Goal: Task Accomplishment & Management: Manage account settings

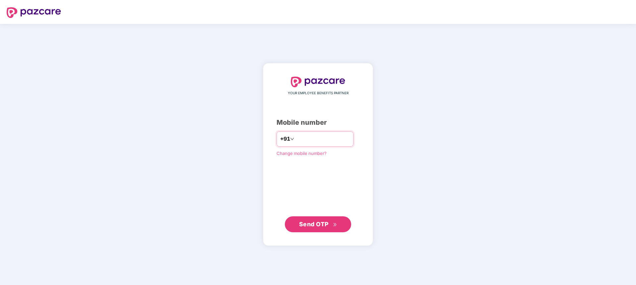
click at [317, 139] on input "number" at bounding box center [322, 139] width 54 height 11
type input "**********"
click at [317, 226] on span "Send OTP" at bounding box center [314, 223] width 30 height 7
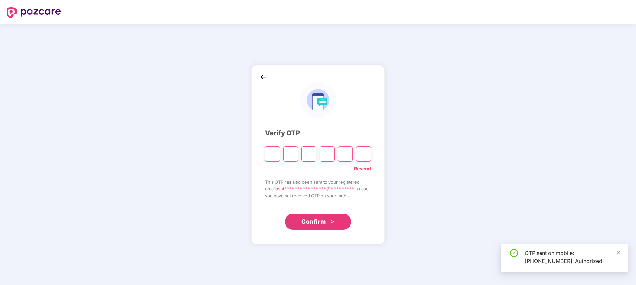
click at [269, 152] on input "Please enter verification code. Digit 1" at bounding box center [272, 153] width 15 height 15
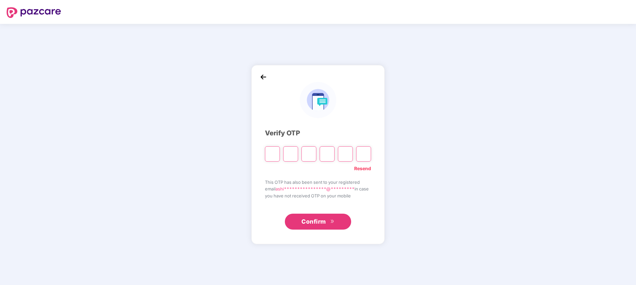
type input "*"
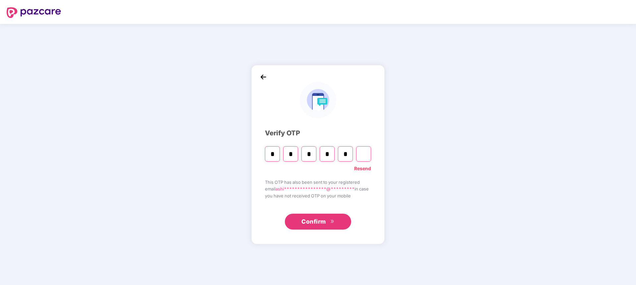
type input "*"
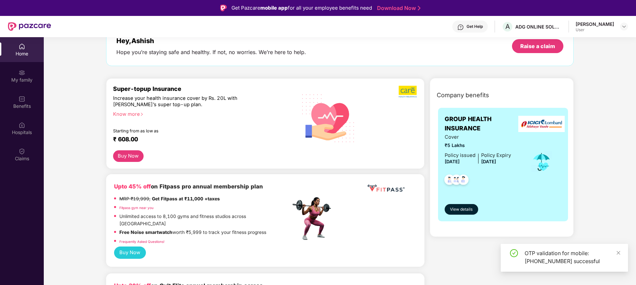
scroll to position [133, 0]
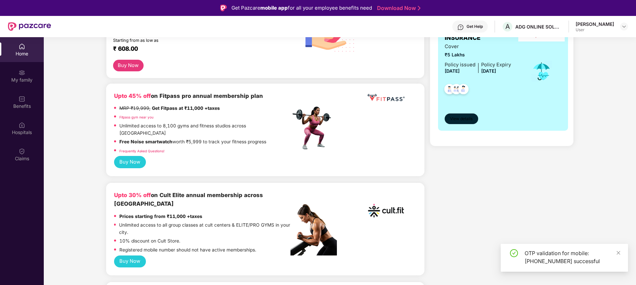
click at [465, 118] on span "View details" at bounding box center [461, 119] width 23 height 6
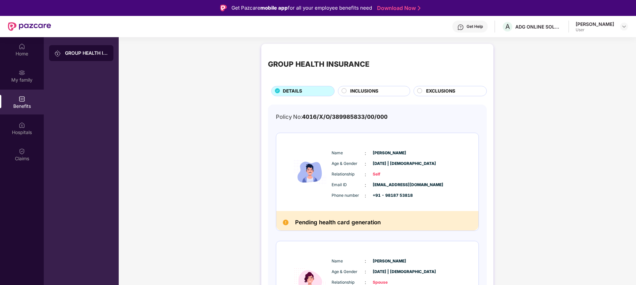
drag, startPoint x: 317, startPoint y: 223, endPoint x: 329, endPoint y: 219, distance: 13.2
click at [317, 222] on h2 "Pending health card generation" at bounding box center [338, 223] width 86 height 10
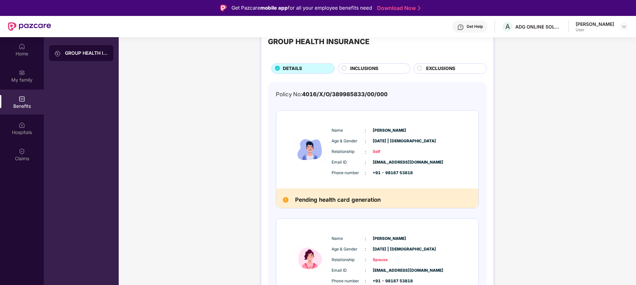
scroll to position [99, 0]
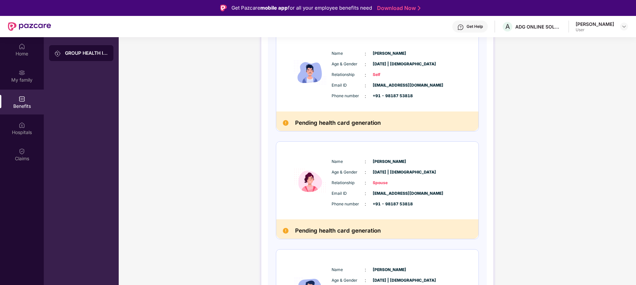
drag, startPoint x: 302, startPoint y: 123, endPoint x: 425, endPoint y: 132, distance: 123.3
click at [425, 132] on div "Name : [PERSON_NAME] Age & Gender : [DATE] | [DEMOGRAPHIC_DATA] Relationship : …" at bounding box center [377, 244] width 203 height 422
click at [428, 162] on div "Name : [PERSON_NAME]" at bounding box center [398, 161] width 132 height 7
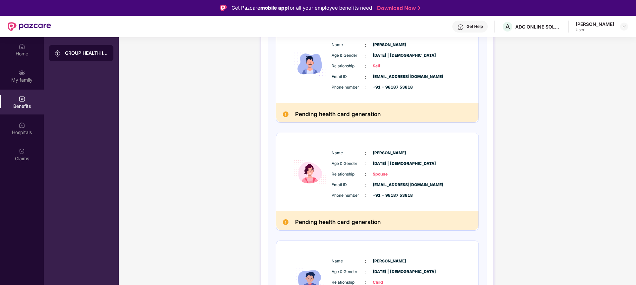
scroll to position [0, 0]
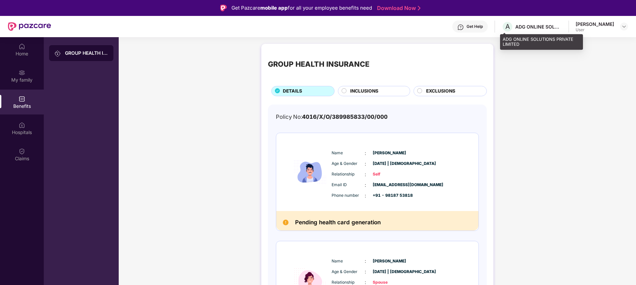
click at [547, 31] on div "A ADG ONLINE SOLUTIONS PRIVATE LIMITED" at bounding box center [532, 27] width 60 height 12
click at [624, 27] on img at bounding box center [623, 26] width 5 height 5
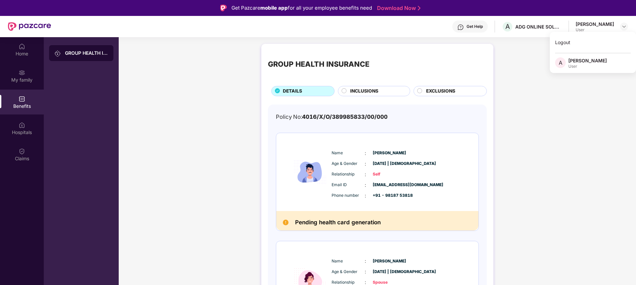
click at [20, 129] on div "Hospitals" at bounding box center [22, 132] width 44 height 7
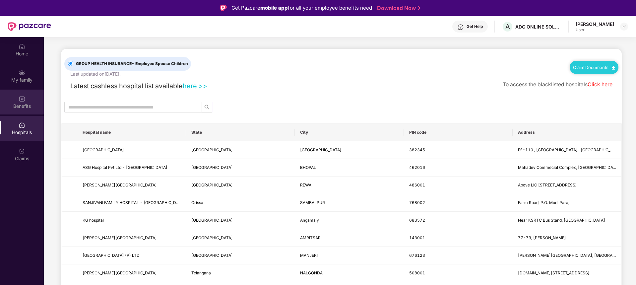
click at [23, 91] on div "Benefits" at bounding box center [22, 102] width 44 height 25
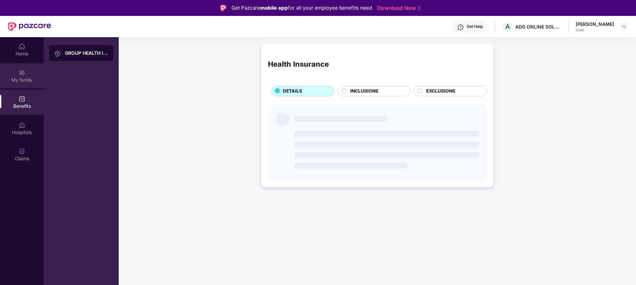
click at [28, 68] on div "My family" at bounding box center [22, 75] width 44 height 25
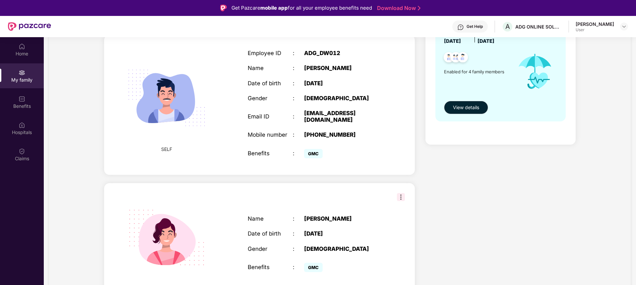
scroll to position [166, 0]
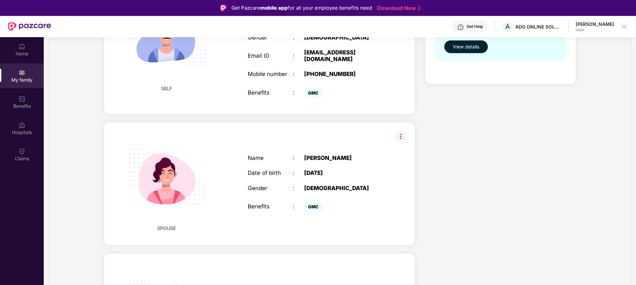
click at [399, 139] on img at bounding box center [401, 136] width 8 height 8
click at [493, 116] on div "Health Cover cover ₹5 Lakhs Policy issued [DATE] Policy Expiry [DATE] Enabled f…" at bounding box center [500, 214] width 161 height 603
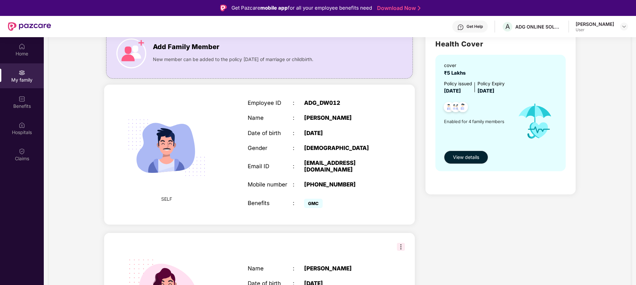
scroll to position [33, 0]
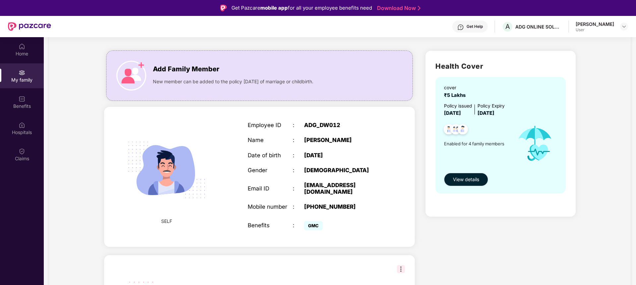
click at [476, 179] on span "View details" at bounding box center [466, 179] width 26 height 7
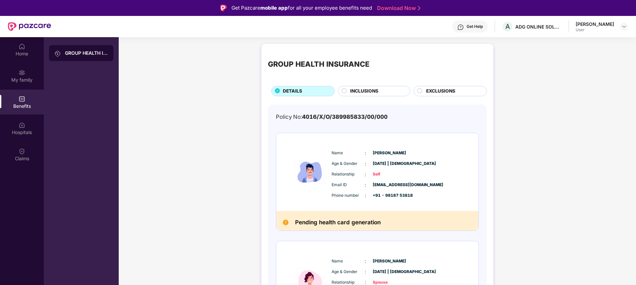
click at [333, 190] on div "Email ID : [EMAIL_ADDRESS][DOMAIN_NAME] Phone number : +91 - 98187 53818" at bounding box center [397, 190] width 135 height 18
drag, startPoint x: 312, startPoint y: 209, endPoint x: 452, endPoint y: 197, distance: 140.8
click at [313, 209] on div "Name : [PERSON_NAME] Age & Gender : [DATE] | [DEMOGRAPHIC_DATA] Relationship : …" at bounding box center [377, 172] width 202 height 78
click at [452, 197] on div "Phone number : +91 - 98187 53818" at bounding box center [398, 195] width 132 height 7
click at [455, 195] on div "Phone number : +91 - 98187 53818" at bounding box center [398, 195] width 132 height 7
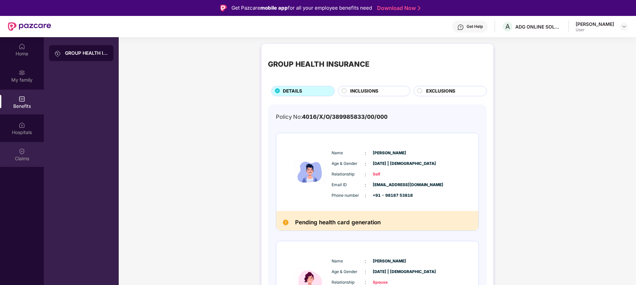
click at [25, 149] on div "Claims" at bounding box center [22, 154] width 44 height 25
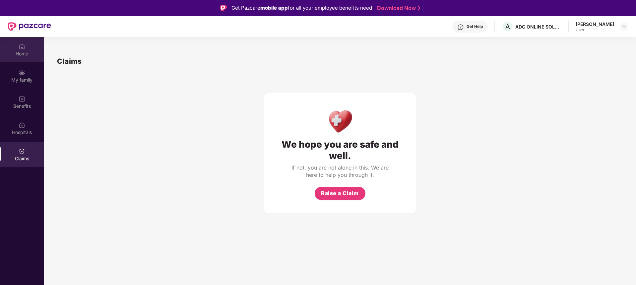
click at [26, 49] on div "Home" at bounding box center [22, 49] width 44 height 25
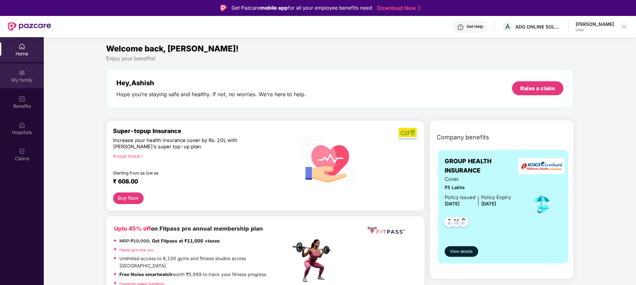
click at [22, 84] on div "My family" at bounding box center [22, 75] width 44 height 25
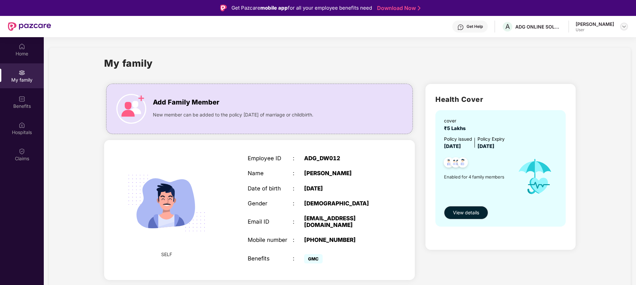
click at [625, 26] on img at bounding box center [623, 26] width 5 height 5
click at [593, 62] on div "[PERSON_NAME]" at bounding box center [587, 60] width 38 height 6
click at [599, 21] on div "[PERSON_NAME]" at bounding box center [595, 24] width 38 height 6
click at [624, 25] on img at bounding box center [623, 26] width 5 height 5
click at [564, 44] on div "Logout" at bounding box center [593, 42] width 86 height 13
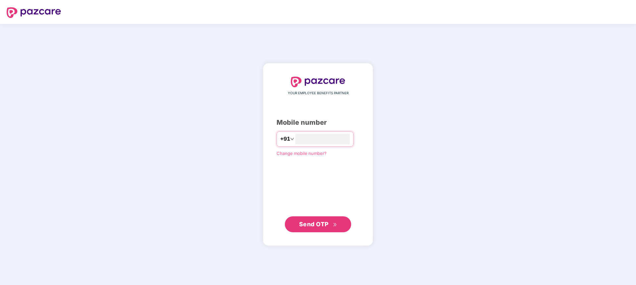
type input "**********"
drag, startPoint x: 314, startPoint y: 221, endPoint x: 318, endPoint y: 221, distance: 4.0
click at [316, 222] on span "Send OTP" at bounding box center [314, 223] width 30 height 7
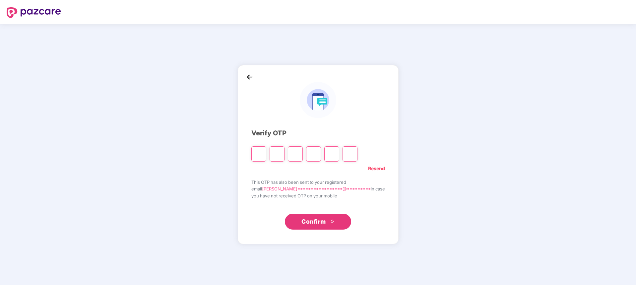
type input "*"
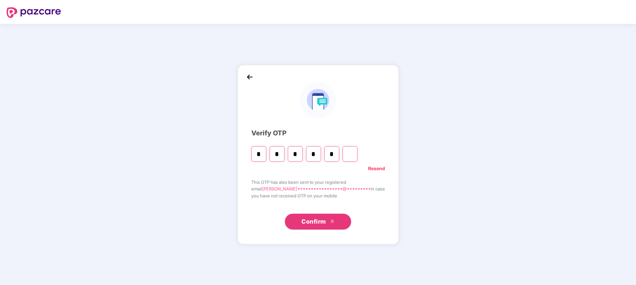
type input "*"
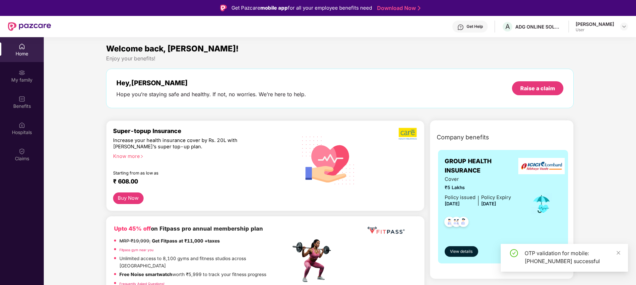
scroll to position [199, 0]
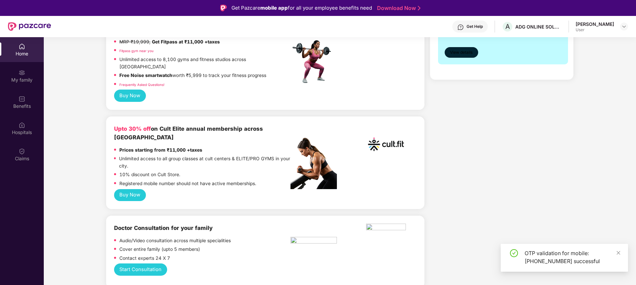
click at [463, 50] on span "View details" at bounding box center [461, 52] width 23 height 6
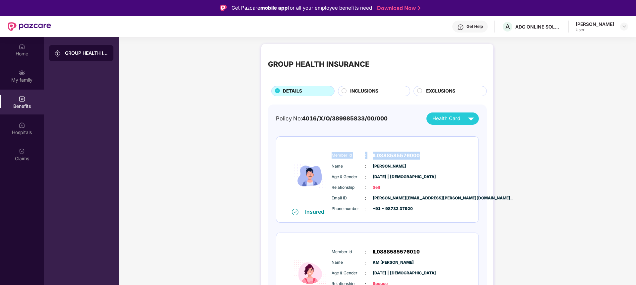
drag, startPoint x: 331, startPoint y: 156, endPoint x: 427, endPoint y: 156, distance: 96.2
click at [427, 156] on div "Member Id : IL0888585576000" at bounding box center [398, 156] width 132 height 8
click at [432, 156] on div "Member Id : IL0888585576000" at bounding box center [398, 156] width 132 height 8
drag, startPoint x: 432, startPoint y: 156, endPoint x: 368, endPoint y: 155, distance: 63.7
click at [368, 155] on div "Member Id : IL0888585576000" at bounding box center [398, 156] width 132 height 8
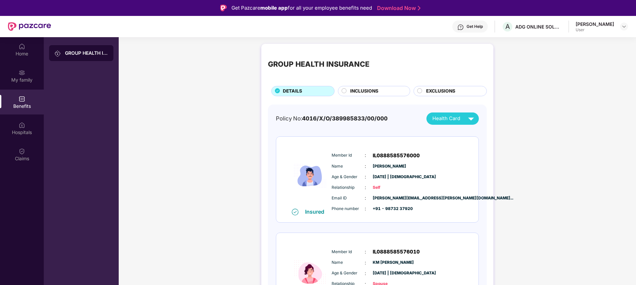
click at [452, 171] on div "Member Id : IL0888585576000 Name : [PERSON_NAME] Age & Gender : [DATE] | [DEMOG…" at bounding box center [397, 182] width 135 height 68
drag, startPoint x: 369, startPoint y: 155, endPoint x: 427, endPoint y: 159, distance: 57.9
click at [427, 159] on div "Member Id : IL0888585576000" at bounding box center [398, 156] width 132 height 8
click at [444, 172] on div "Member Id : IL0888585576000 Name : [PERSON_NAME] Age & Gender : [DATE] | [DEMOG…" at bounding box center [397, 182] width 135 height 68
click at [472, 118] on img at bounding box center [471, 119] width 12 height 12
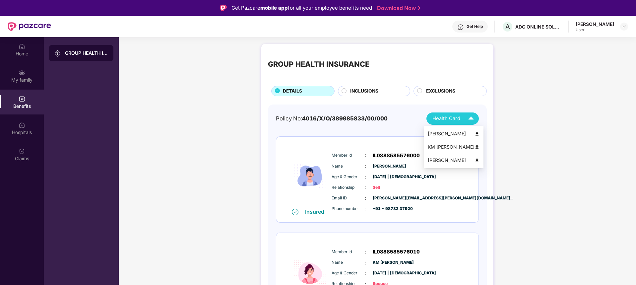
click at [474, 135] on img at bounding box center [476, 133] width 5 height 5
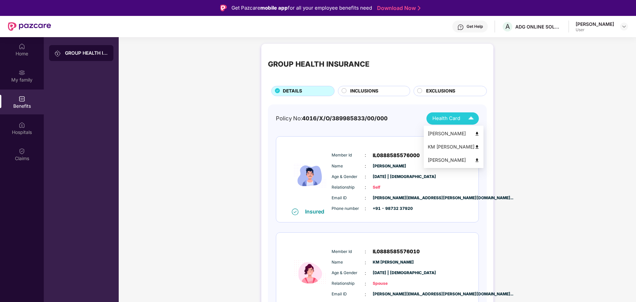
click at [469, 120] on img at bounding box center [471, 119] width 12 height 12
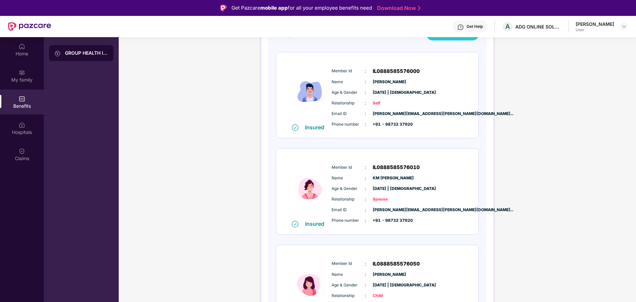
scroll to position [99, 0]
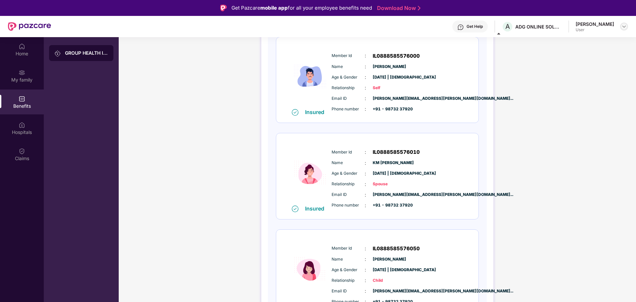
click at [623, 25] on img at bounding box center [623, 26] width 5 height 5
click at [557, 41] on div "Logout" at bounding box center [593, 42] width 86 height 13
